Goal: Information Seeking & Learning: Learn about a topic

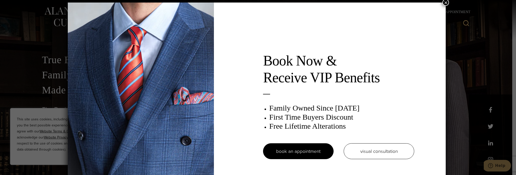
click at [373, 0] on button "×" at bounding box center [446, 2] width 7 height 7
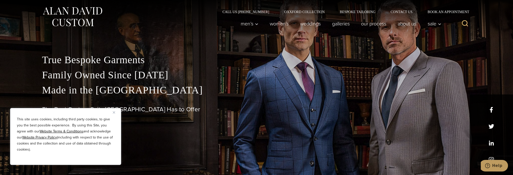
click at [113, 113] on img "Close" at bounding box center [114, 112] width 2 height 2
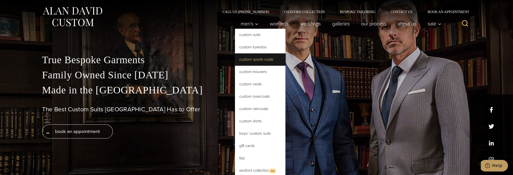
click at [257, 57] on link "Custom Sports Coats" at bounding box center [260, 59] width 50 height 12
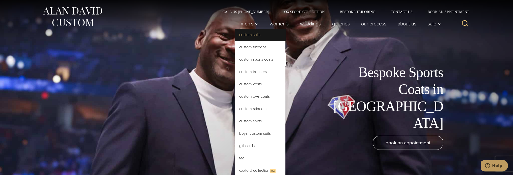
click at [248, 34] on link "Custom Suits" at bounding box center [260, 35] width 50 height 12
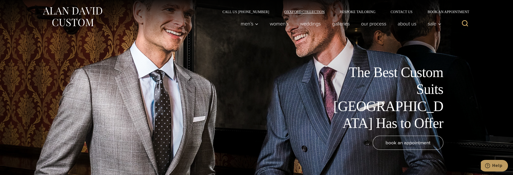
click at [287, 10] on link "Oxxford Collection" at bounding box center [303, 12] width 55 height 4
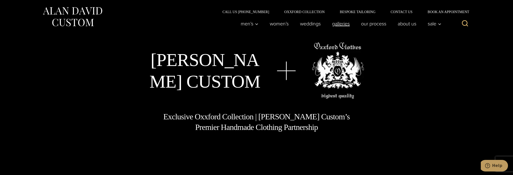
click at [341, 22] on link "Galleries" at bounding box center [340, 24] width 29 height 10
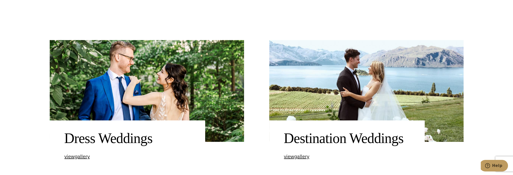
scroll to position [429, 0]
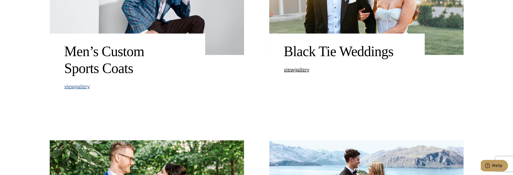
click at [72, 86] on span "view Men’s Custom Sports Coats gallery" at bounding box center [76, 87] width 25 height 8
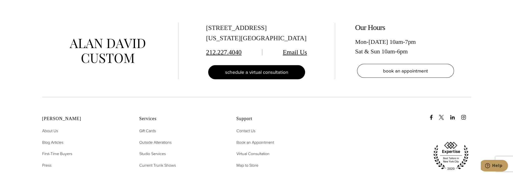
scroll to position [1916, 0]
